Goal: Task Accomplishment & Management: Use online tool/utility

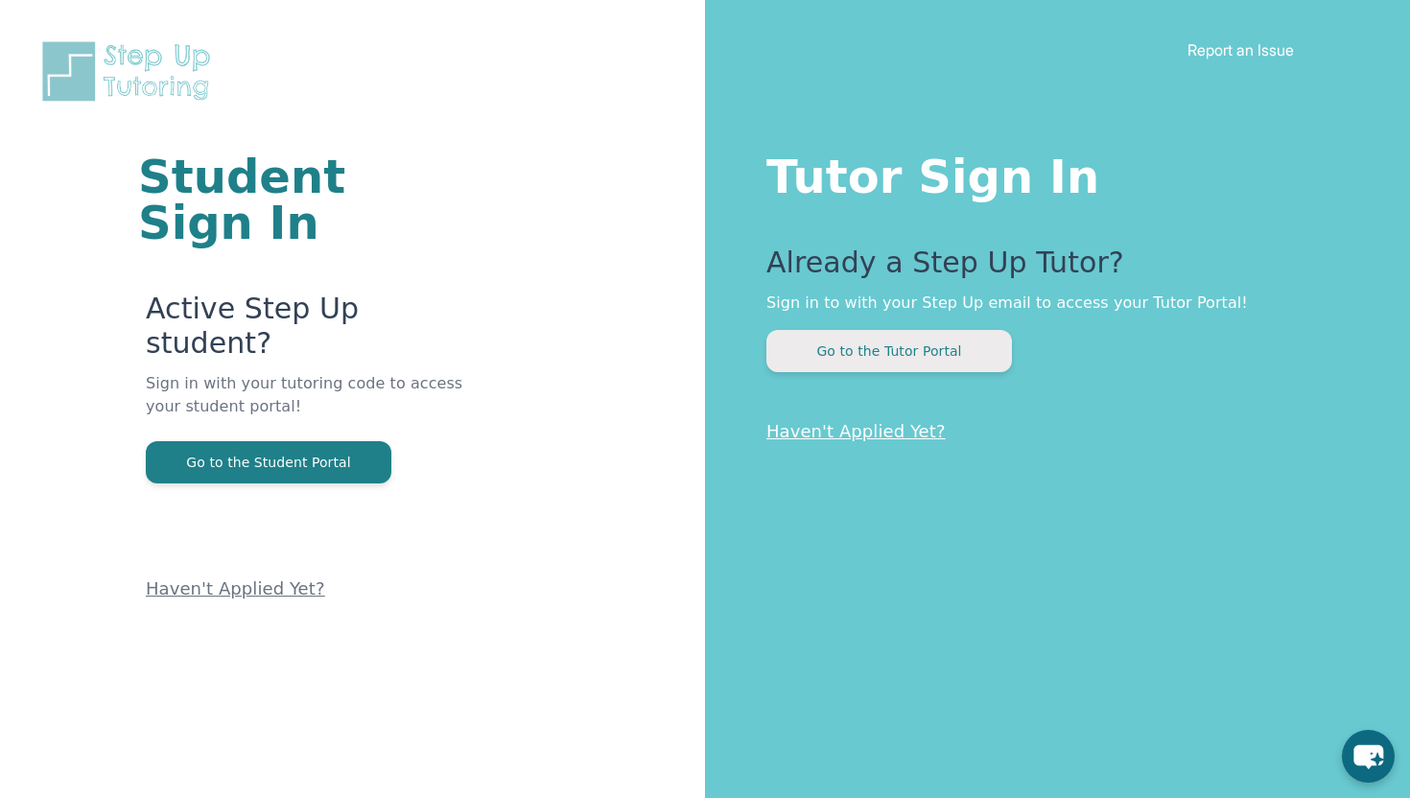
click at [821, 354] on button "Go to the Tutor Portal" at bounding box center [888, 351] width 245 height 42
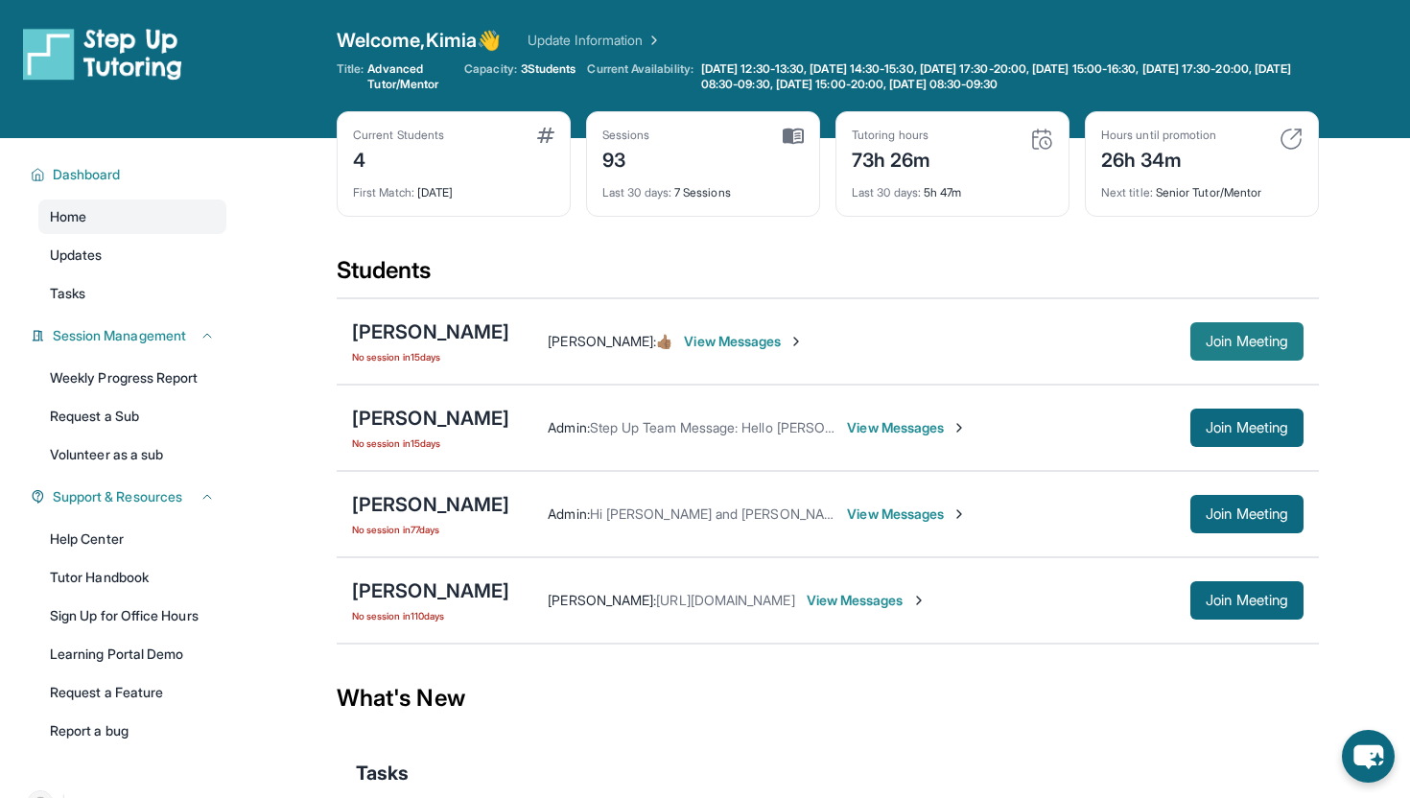
click at [685, 347] on span "Join Meeting" at bounding box center [1246, 342] width 82 height 12
